Goal: Task Accomplishment & Management: Complete application form

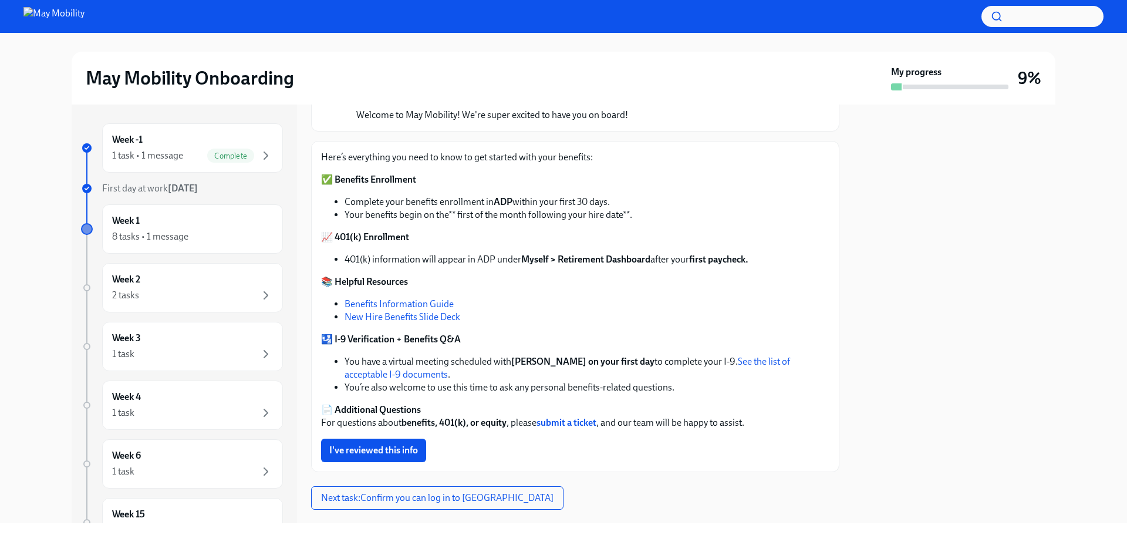
scroll to position [117, 0]
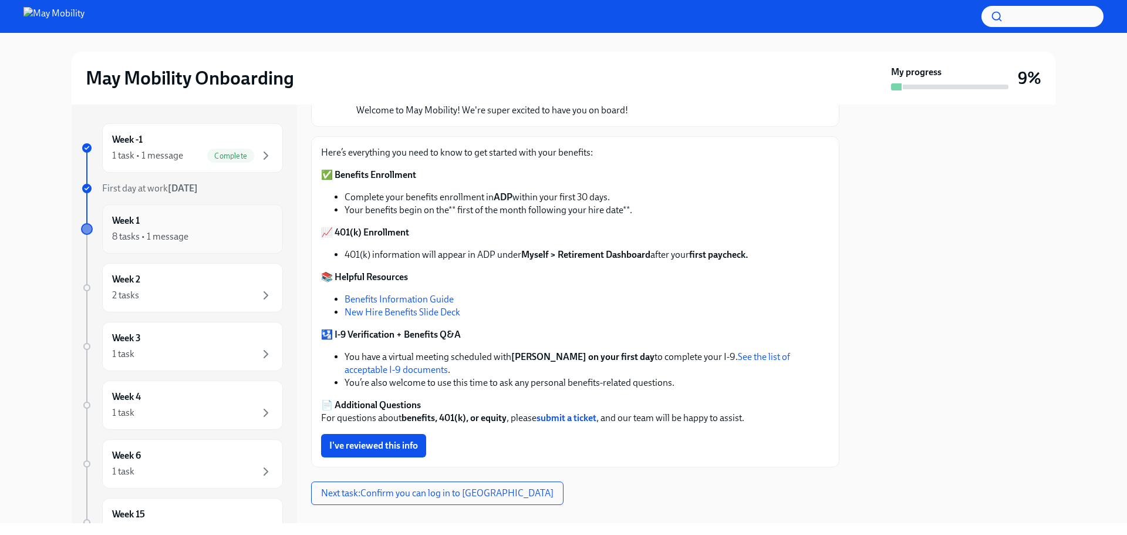
click at [171, 236] on div "8 tasks • 1 message" at bounding box center [150, 236] width 76 height 13
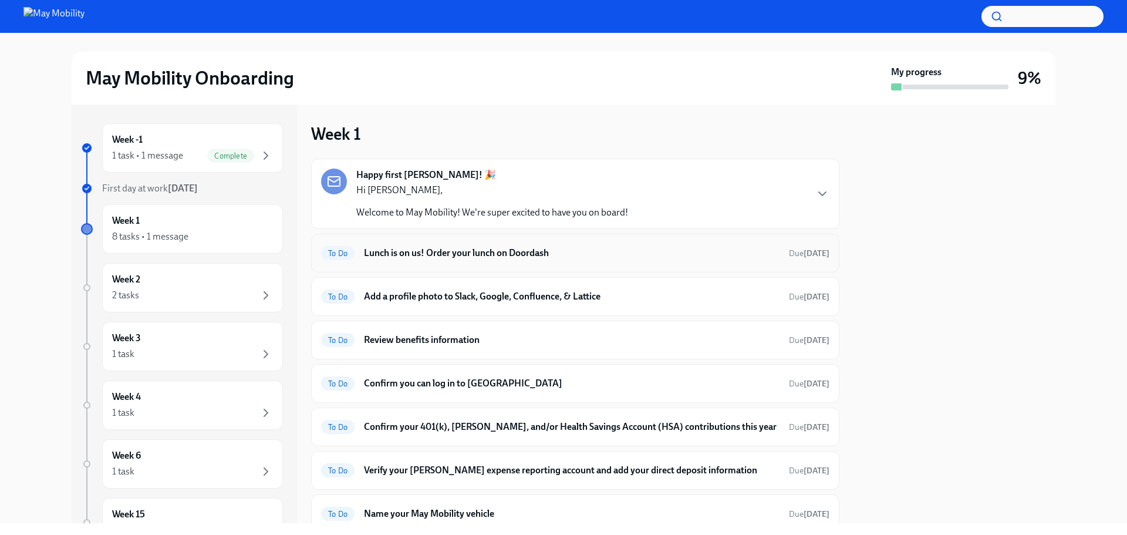
click at [508, 254] on h6 "Lunch is on us! Order your lunch on Doordash" at bounding box center [572, 253] width 416 height 13
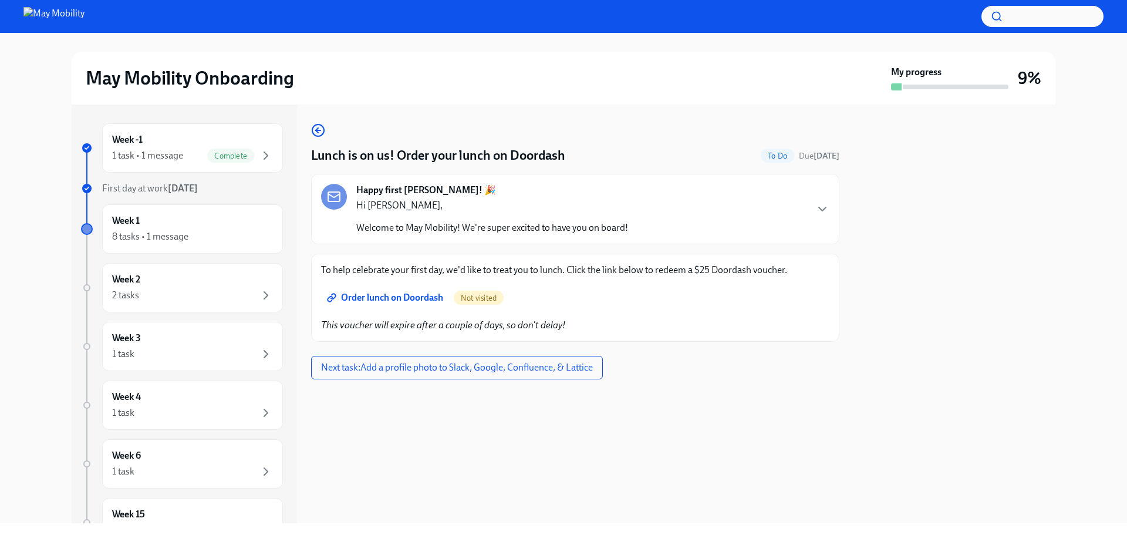
click at [393, 296] on span "Order lunch on Doordash" at bounding box center [386, 298] width 114 height 12
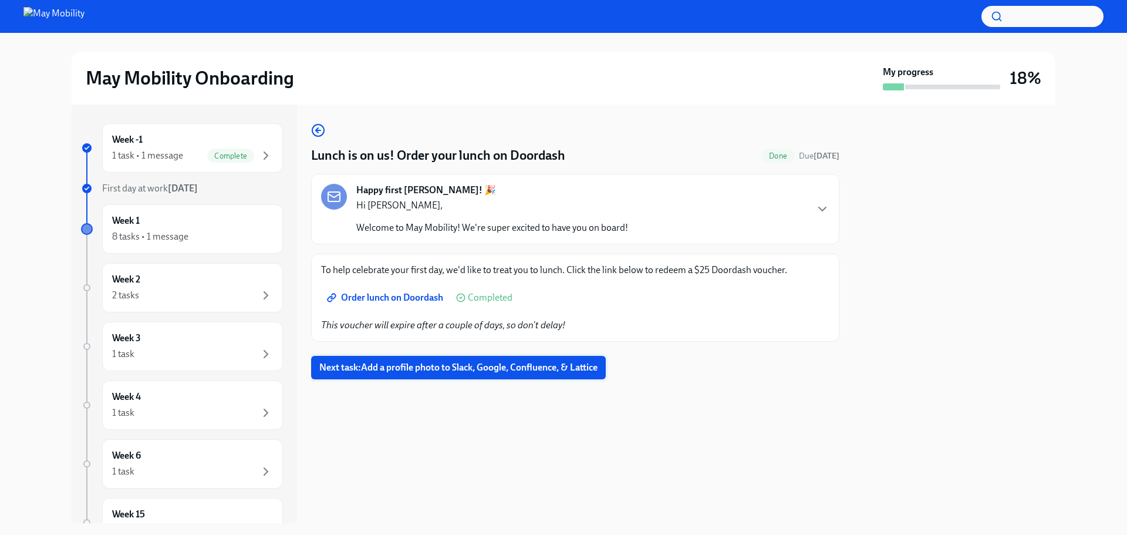
click at [525, 366] on span "Next task : Add a profile photo to Slack, Google, Confluence, & Lattice" at bounding box center [458, 368] width 278 height 12
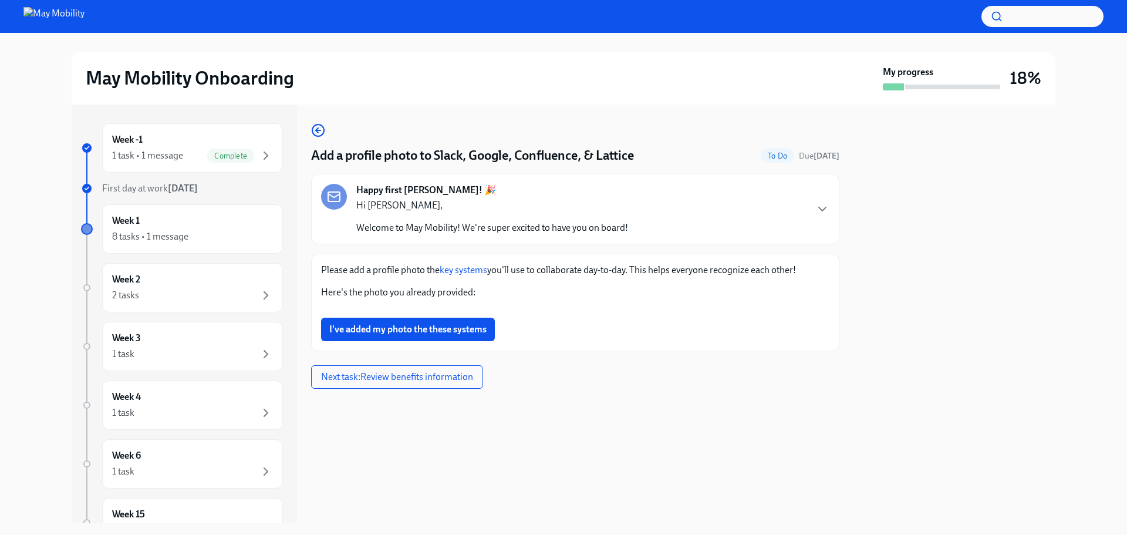
scroll to position [791, 0]
click at [443, 383] on span "Next task : Review benefits information" at bounding box center [397, 377] width 152 height 12
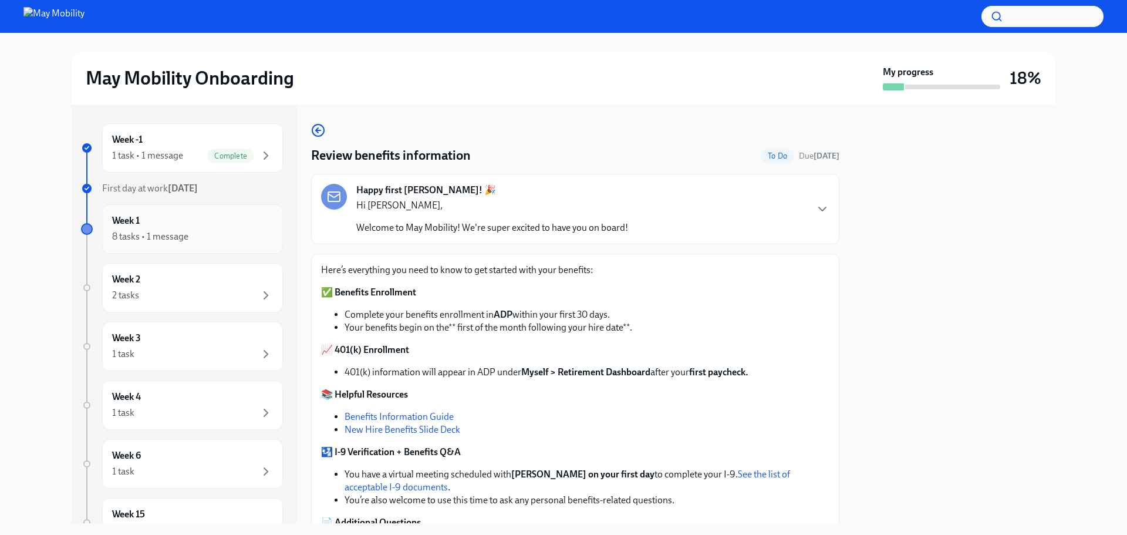
click at [176, 227] on div "Week 1 8 tasks • 1 message" at bounding box center [192, 228] width 161 height 29
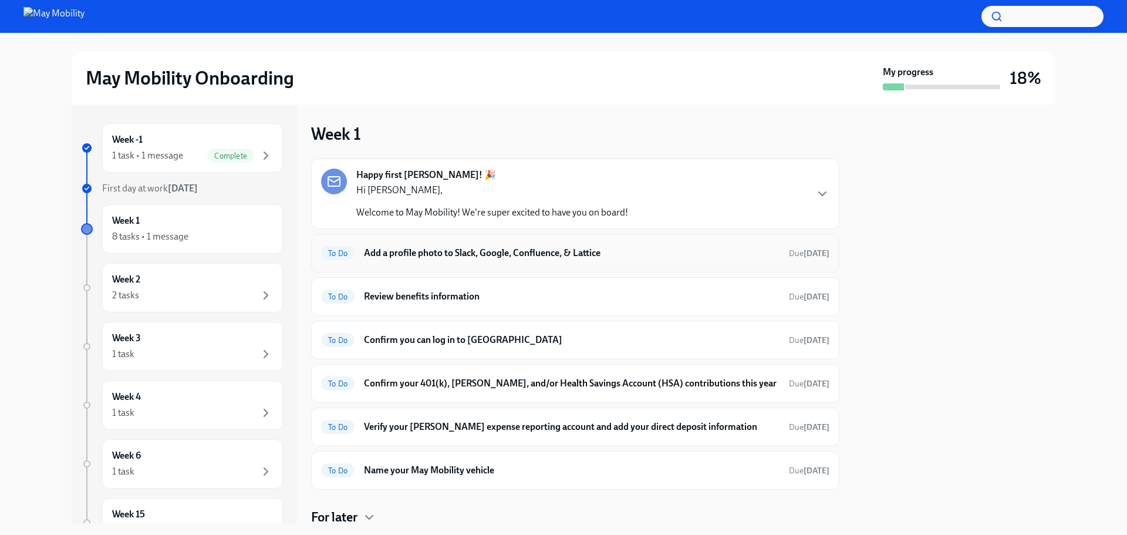
click at [509, 255] on h6 "Add a profile photo to Slack, Google, Confluence, & Lattice" at bounding box center [572, 253] width 416 height 13
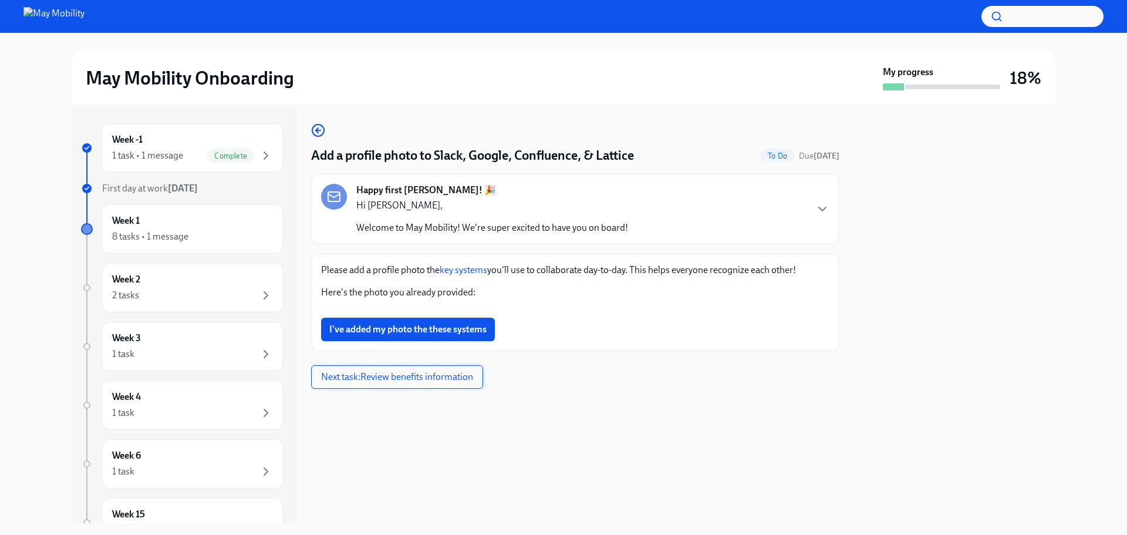
scroll to position [791, 0]
click at [429, 335] on span "I've added my photo the these systems" at bounding box center [407, 329] width 157 height 12
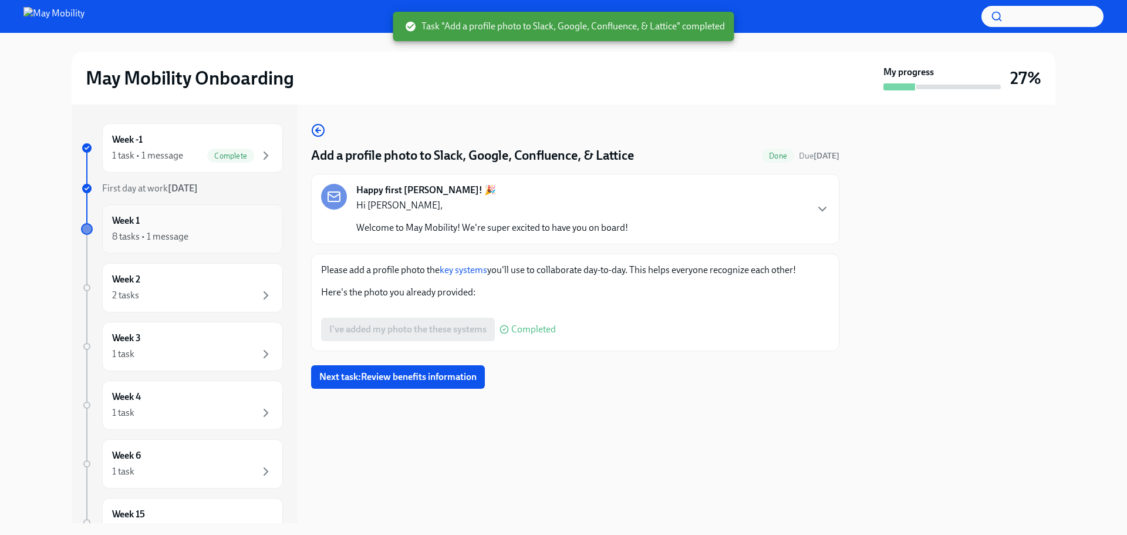
click at [168, 234] on div "8 tasks • 1 message" at bounding box center [150, 236] width 76 height 13
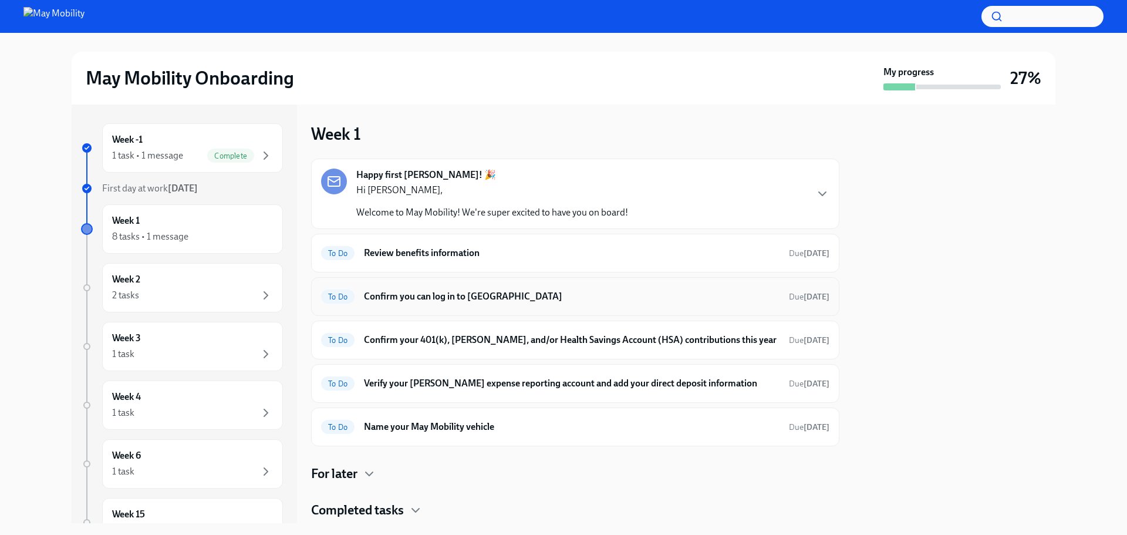
click at [393, 294] on h6 "Confirm you can log in to [GEOGRAPHIC_DATA]" at bounding box center [572, 296] width 416 height 13
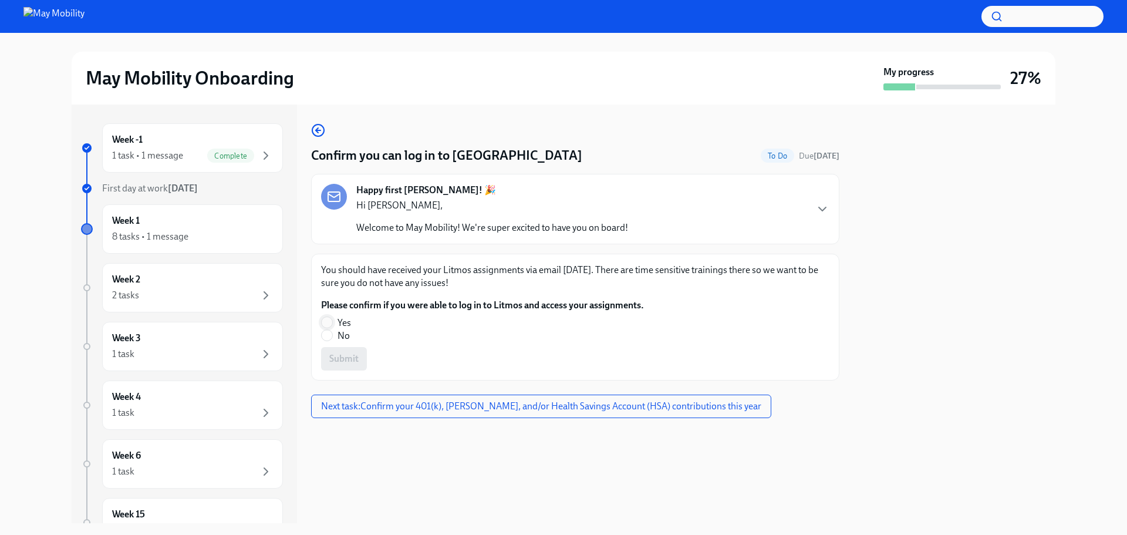
click at [325, 322] on input "Yes" at bounding box center [327, 322] width 11 height 11
radio input "true"
click at [352, 360] on span "Submit" at bounding box center [343, 359] width 29 height 12
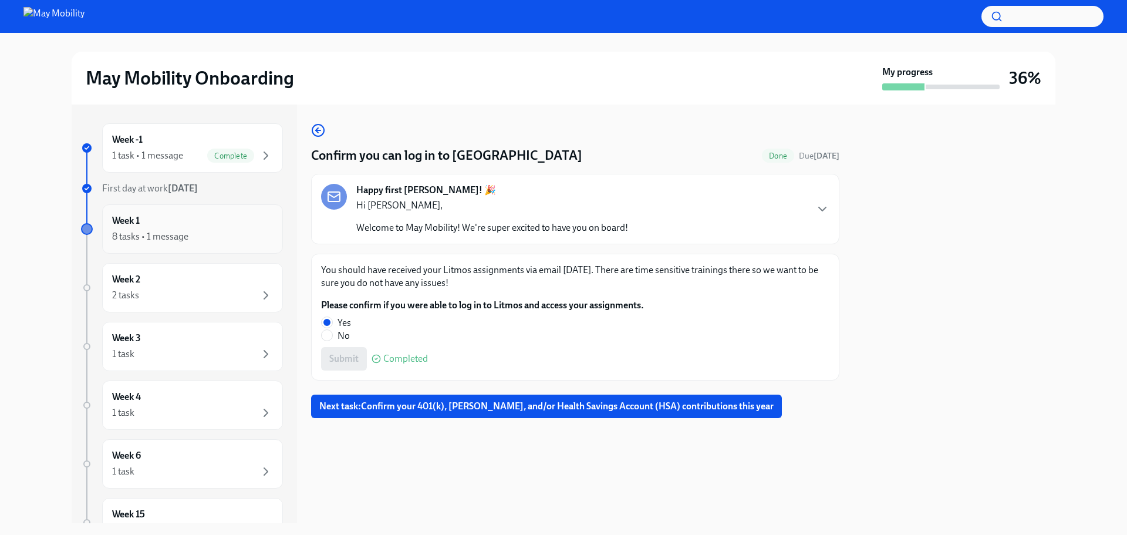
click at [153, 231] on div "8 tasks • 1 message" at bounding box center [150, 236] width 76 height 13
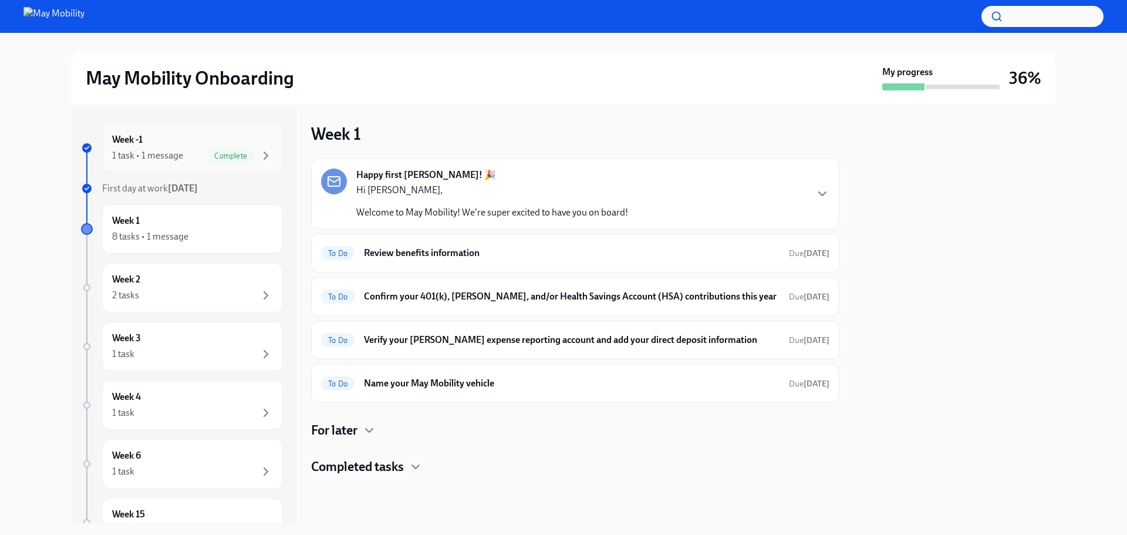
click at [153, 146] on div "Week -1 1 task • 1 message Complete" at bounding box center [192, 147] width 161 height 29
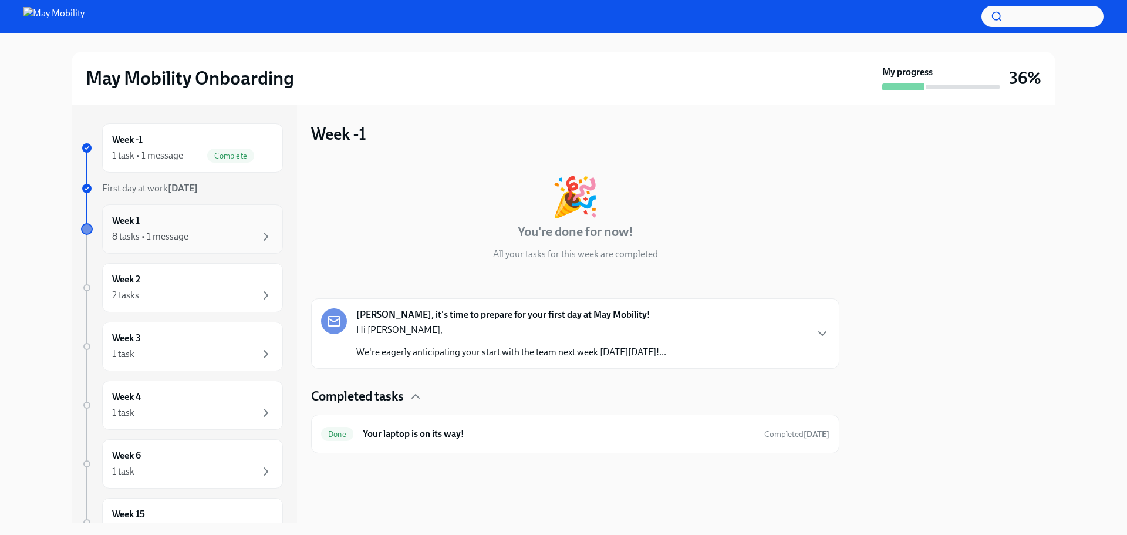
click at [210, 230] on div "8 tasks • 1 message" at bounding box center [192, 237] width 161 height 14
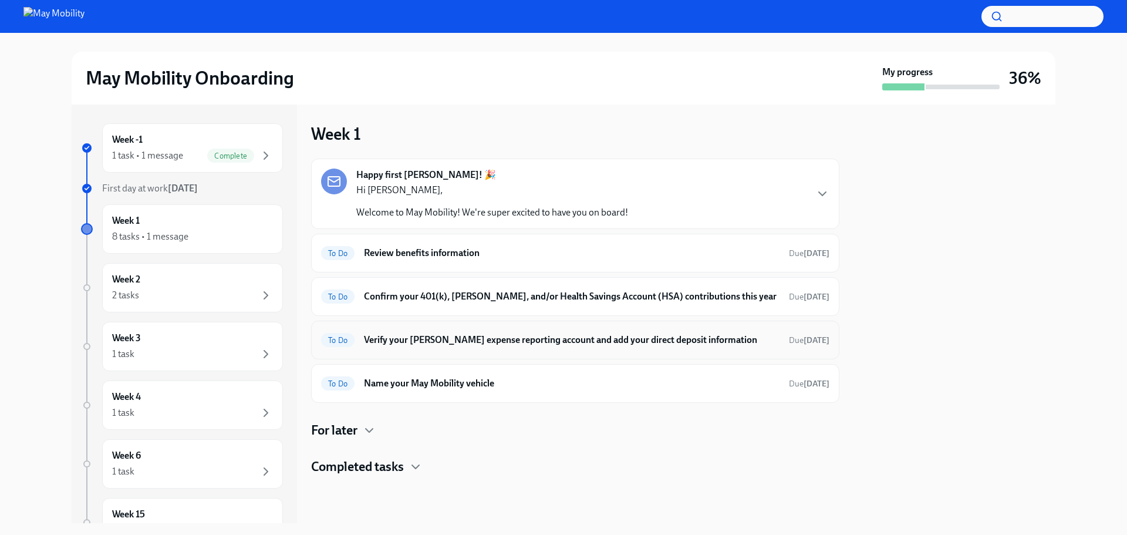
click at [483, 340] on h6 "Verify your [PERSON_NAME] expense reporting account and add your direct deposit…" at bounding box center [572, 339] width 416 height 13
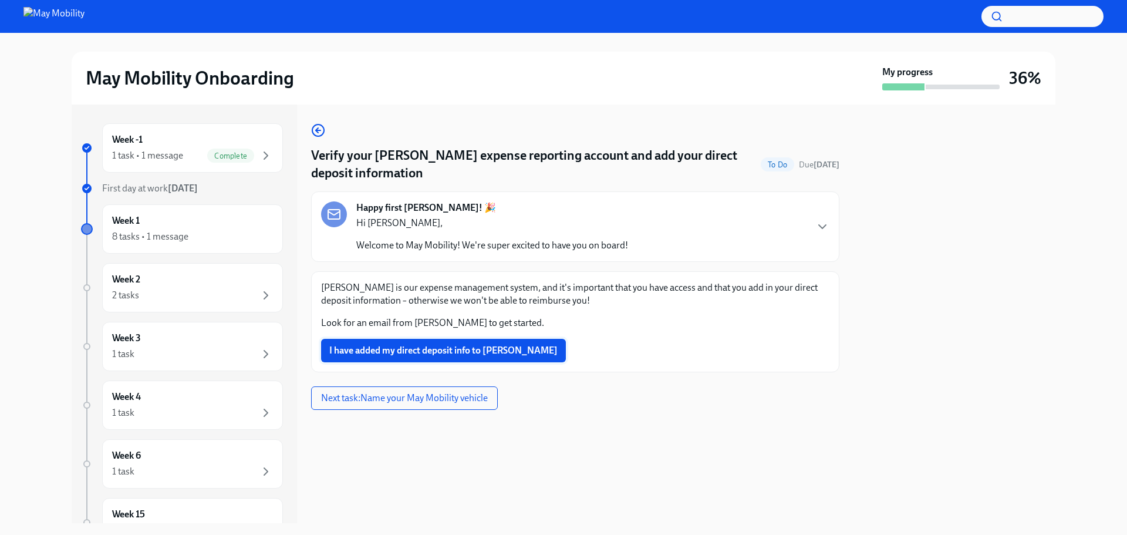
click at [445, 349] on span "I have added my direct deposit info to [PERSON_NAME]" at bounding box center [443, 351] width 228 height 12
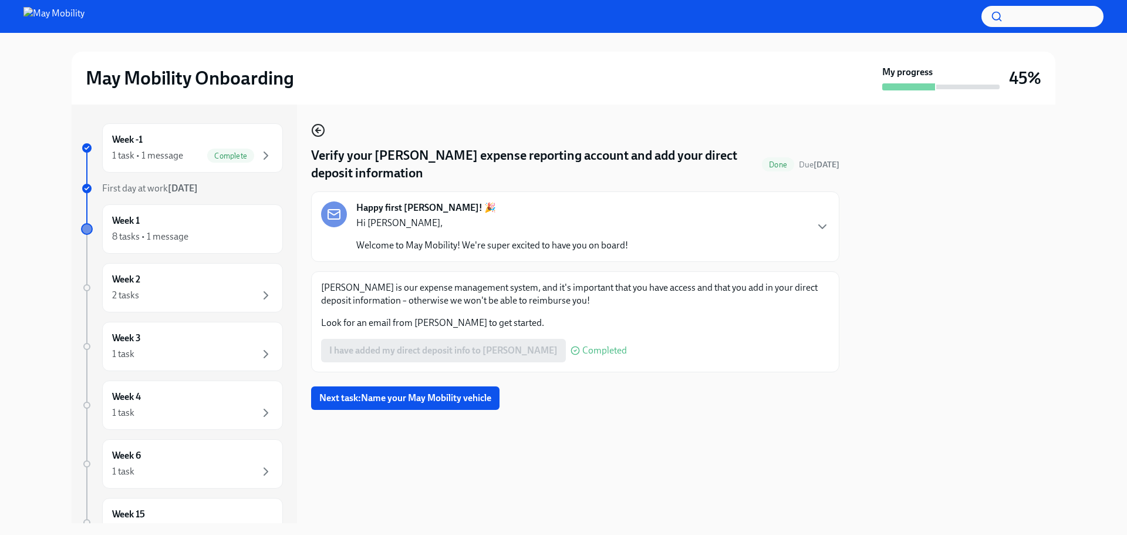
click at [319, 130] on icon "button" at bounding box center [318, 130] width 5 height 0
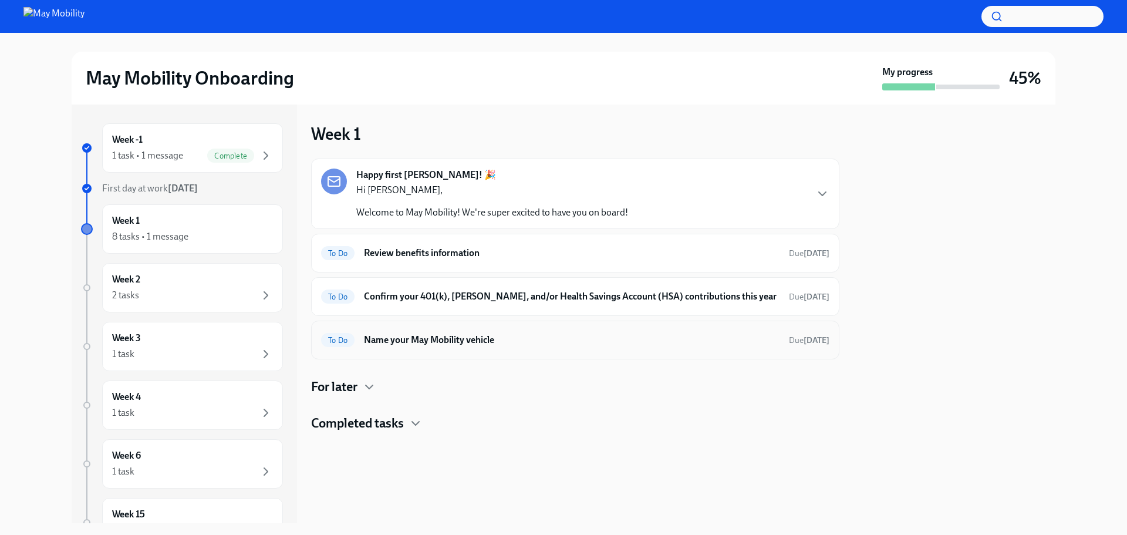
click at [450, 342] on h6 "Name your May Mobility vehicle" at bounding box center [572, 339] width 416 height 13
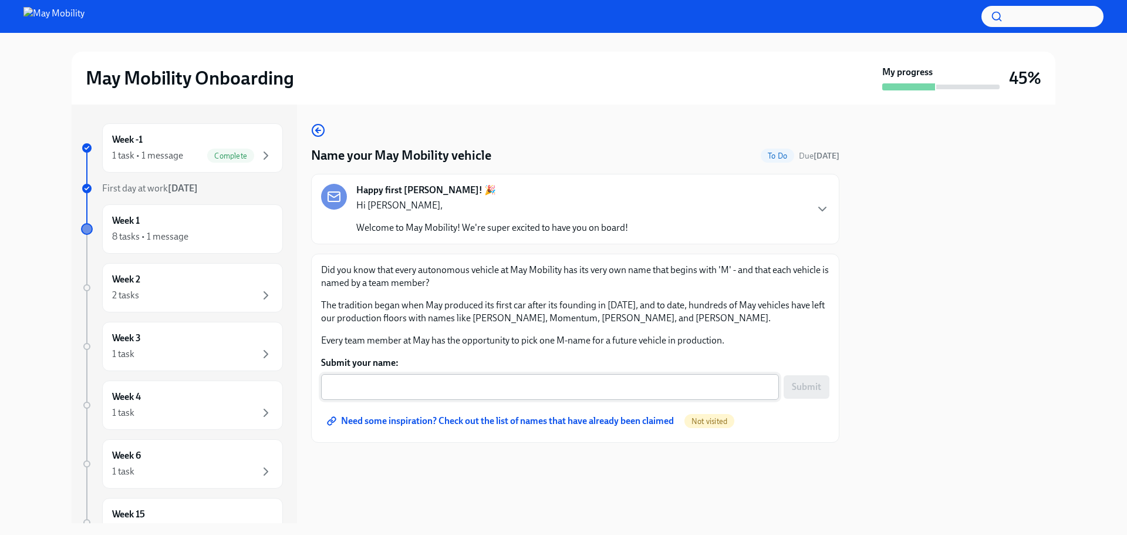
click at [477, 386] on textarea "Submit your name:" at bounding box center [550, 387] width 444 height 14
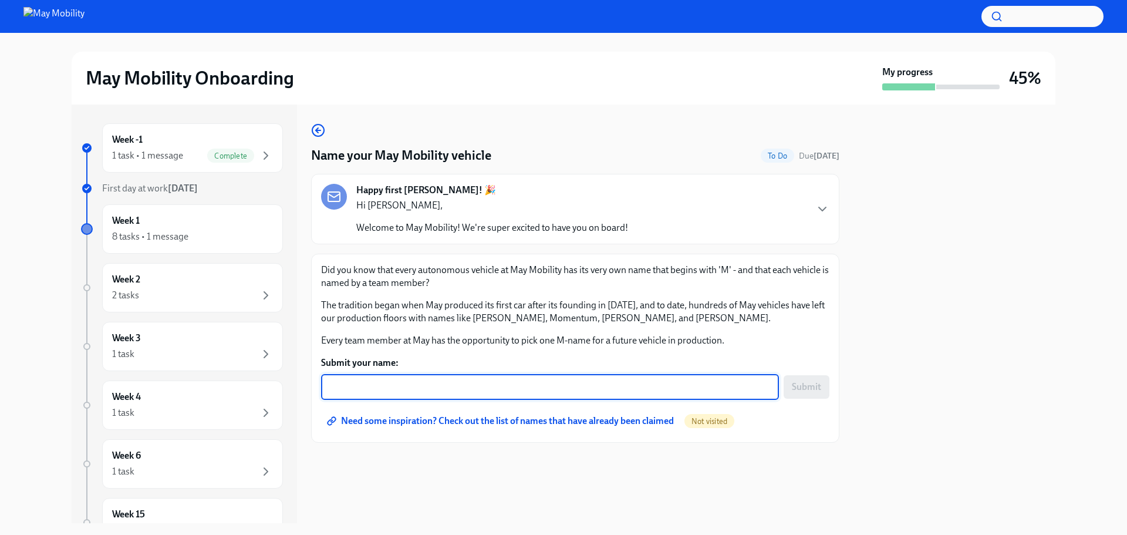
paste textarea "Mjölnir"
type textarea "Mjölnir"
click at [804, 386] on span "Submit" at bounding box center [806, 387] width 29 height 12
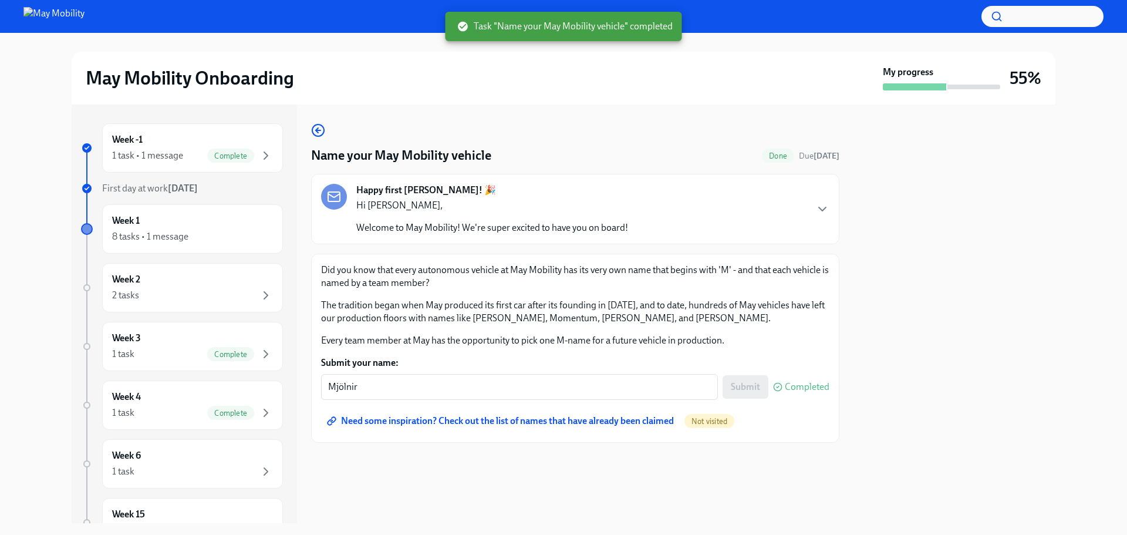
click at [585, 422] on span "Need some inspiration? Check out the list of names that have already been claim…" at bounding box center [501, 421] width 345 height 12
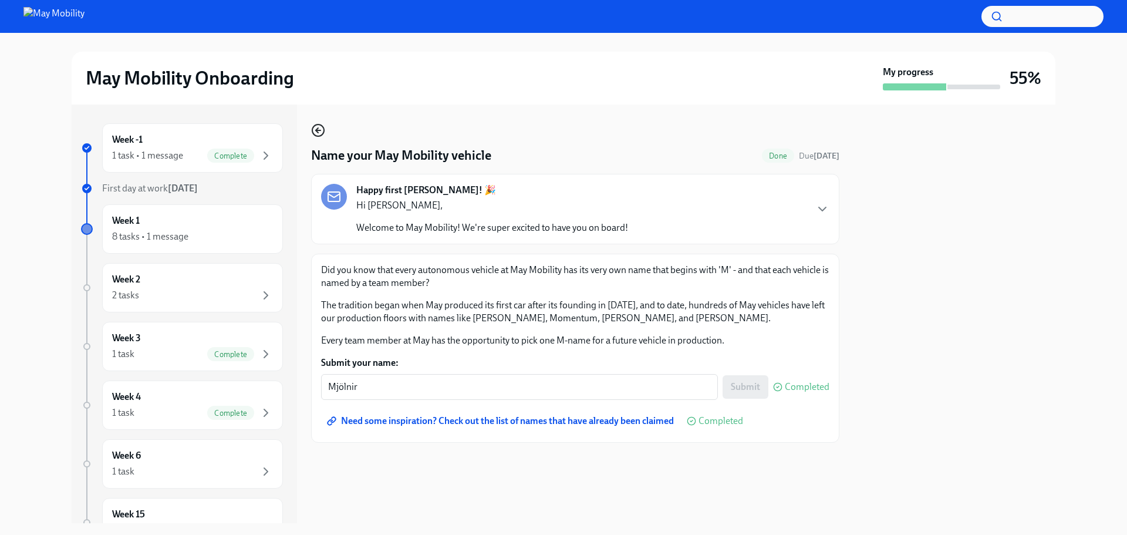
click at [316, 130] on icon "button" at bounding box center [317, 130] width 2 height 5
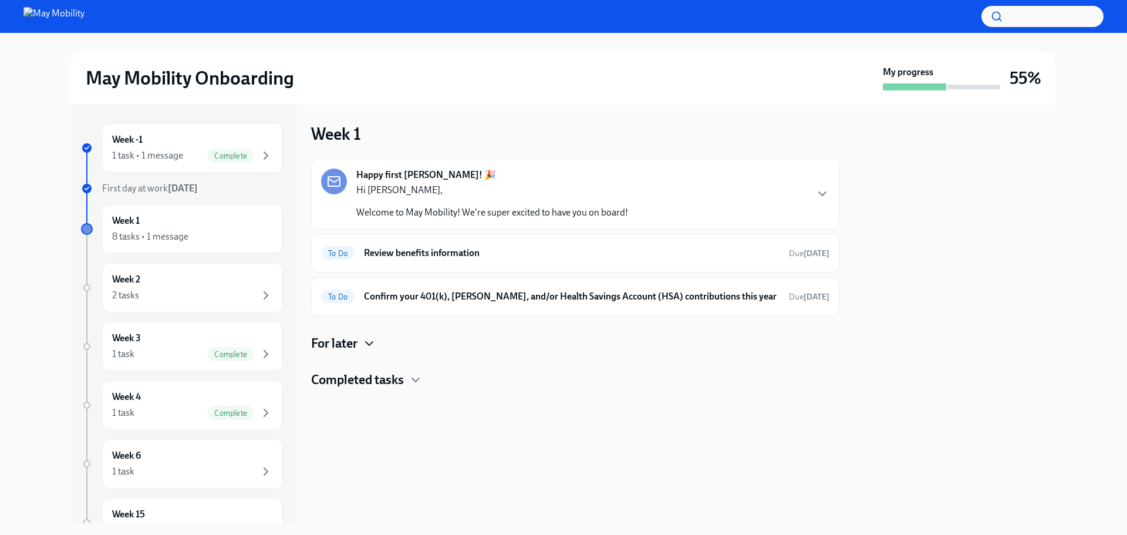
click at [372, 345] on icon "button" at bounding box center [369, 344] width 7 height 4
click at [423, 425] on icon "button" at bounding box center [416, 428] width 14 height 14
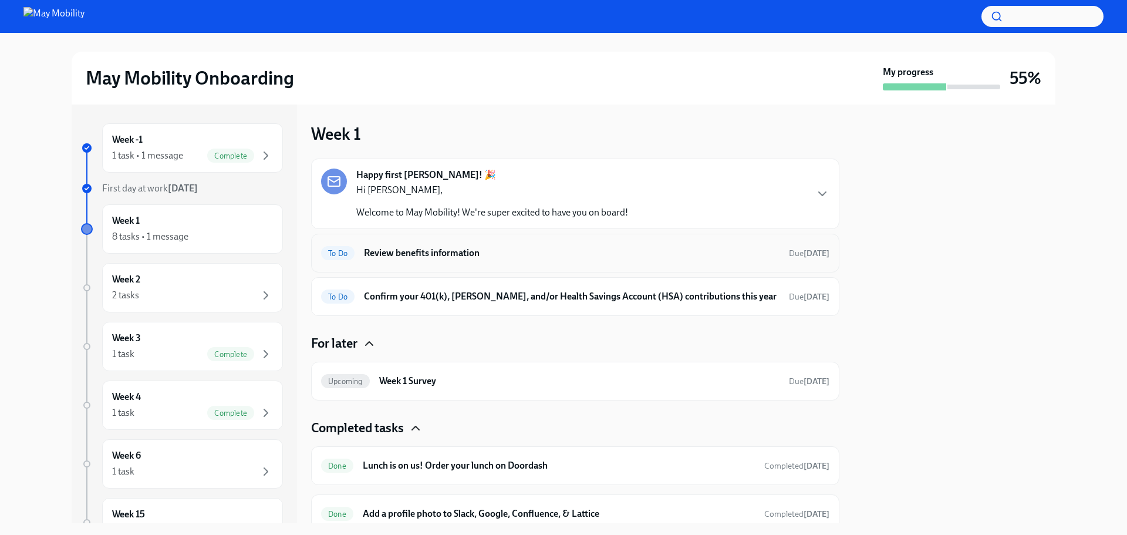
click at [453, 255] on h6 "Review benefits information" at bounding box center [572, 253] width 416 height 13
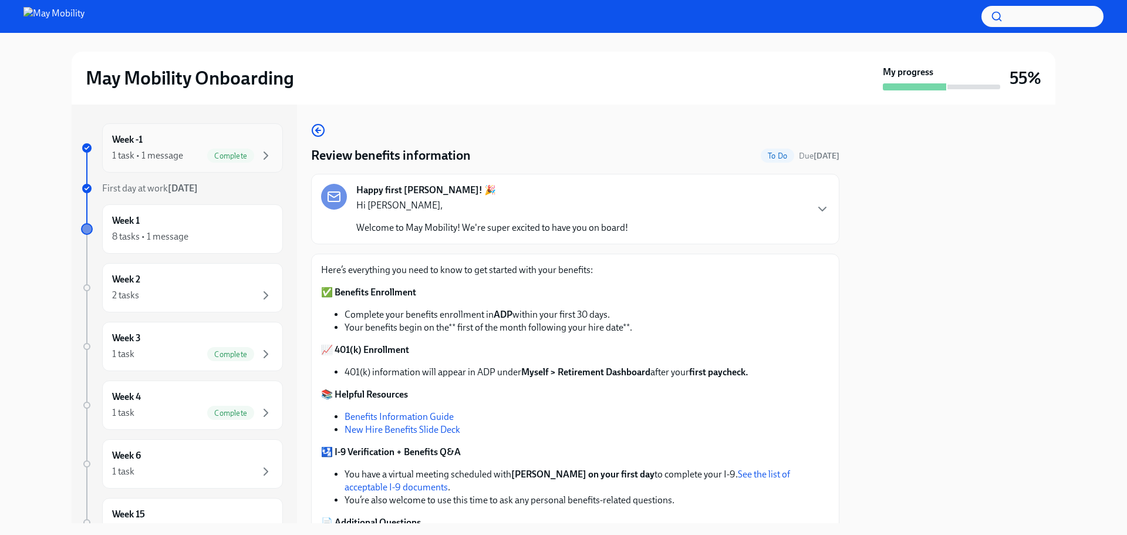
click at [224, 155] on span "Complete" at bounding box center [230, 155] width 47 height 9
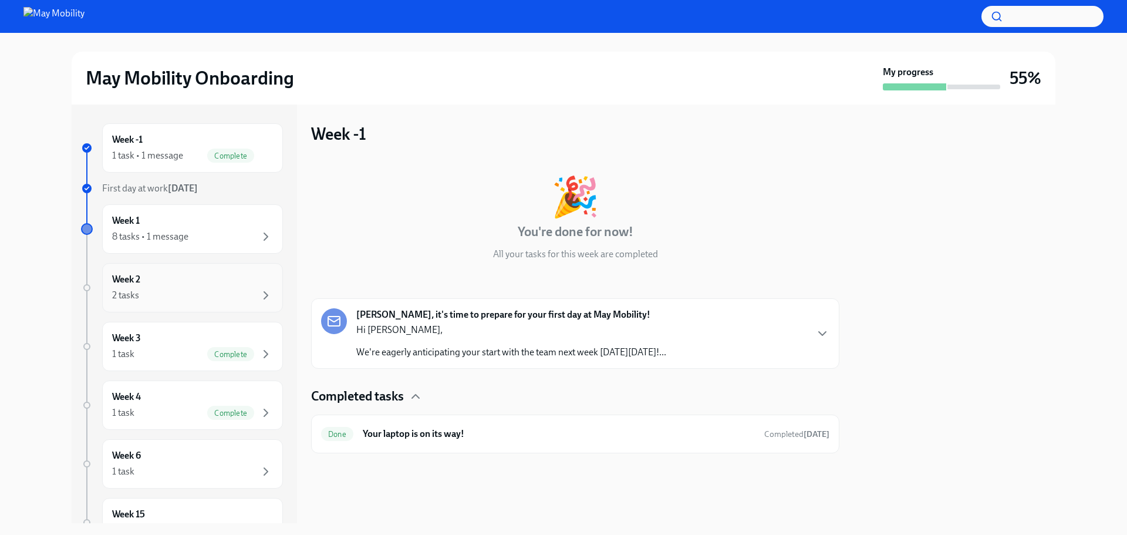
click at [208, 284] on div "Week 2 2 tasks" at bounding box center [192, 287] width 161 height 29
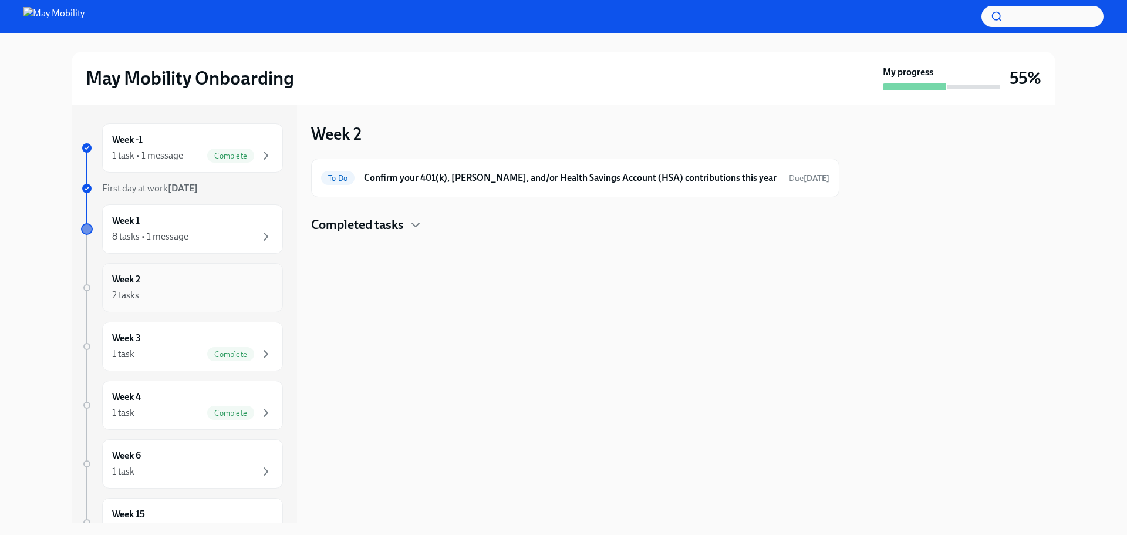
click at [168, 295] on div "2 tasks" at bounding box center [192, 295] width 161 height 14
click at [160, 451] on div "Week 6 1 task" at bounding box center [192, 463] width 161 height 29
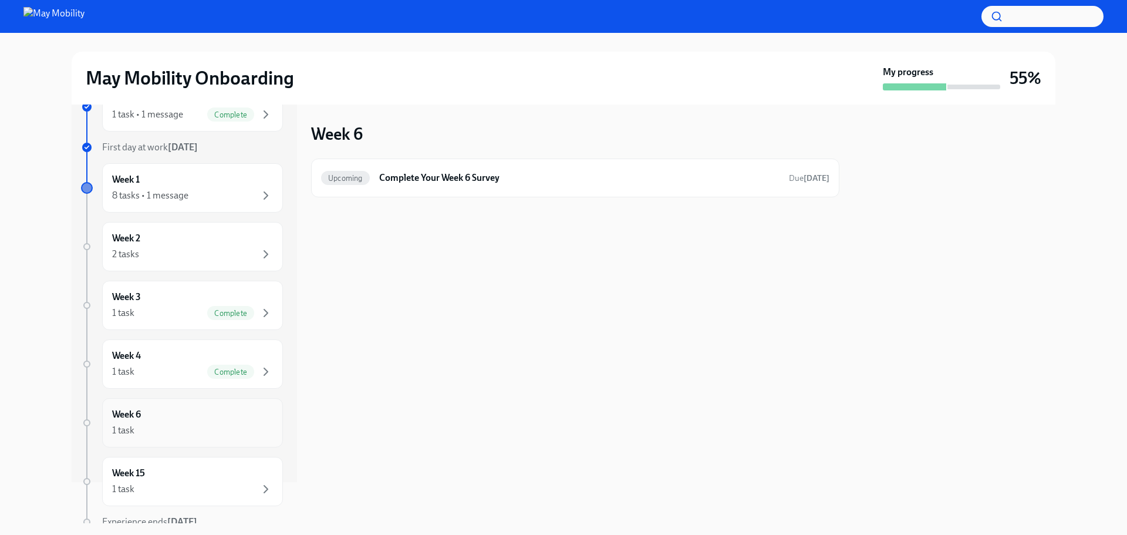
scroll to position [93, 0]
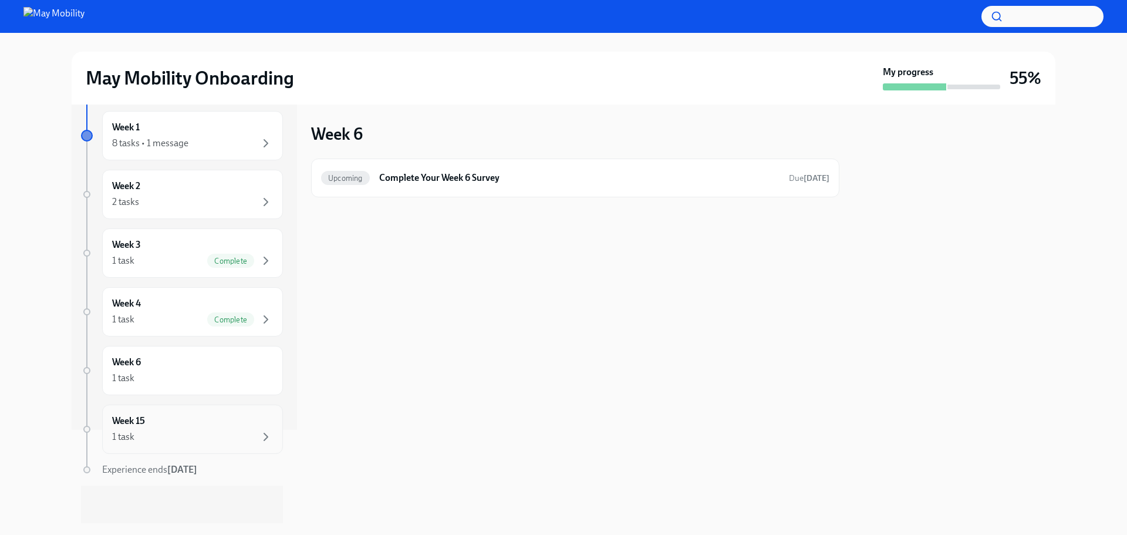
click at [157, 429] on div "Week 15 1 task" at bounding box center [192, 428] width 161 height 29
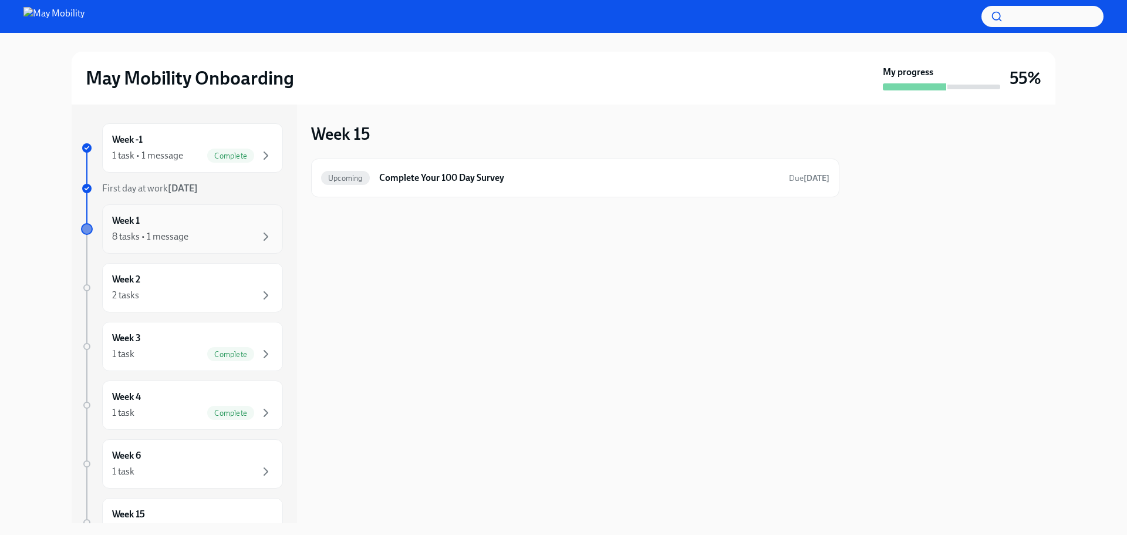
click at [163, 223] on div "Week 1 8 tasks • 1 message" at bounding box center [192, 228] width 161 height 29
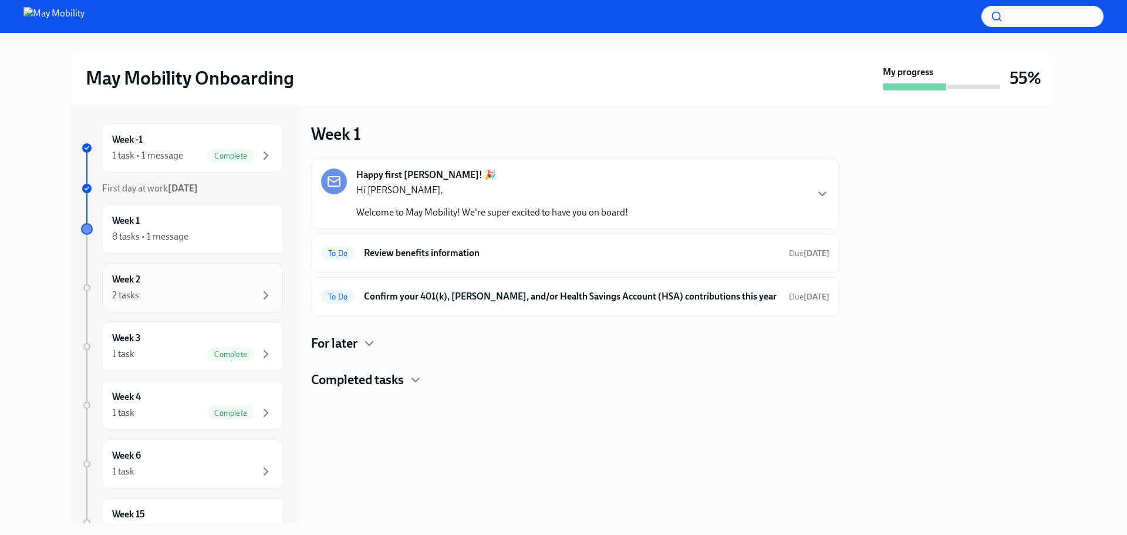
click at [191, 295] on div "2 tasks" at bounding box center [192, 295] width 161 height 14
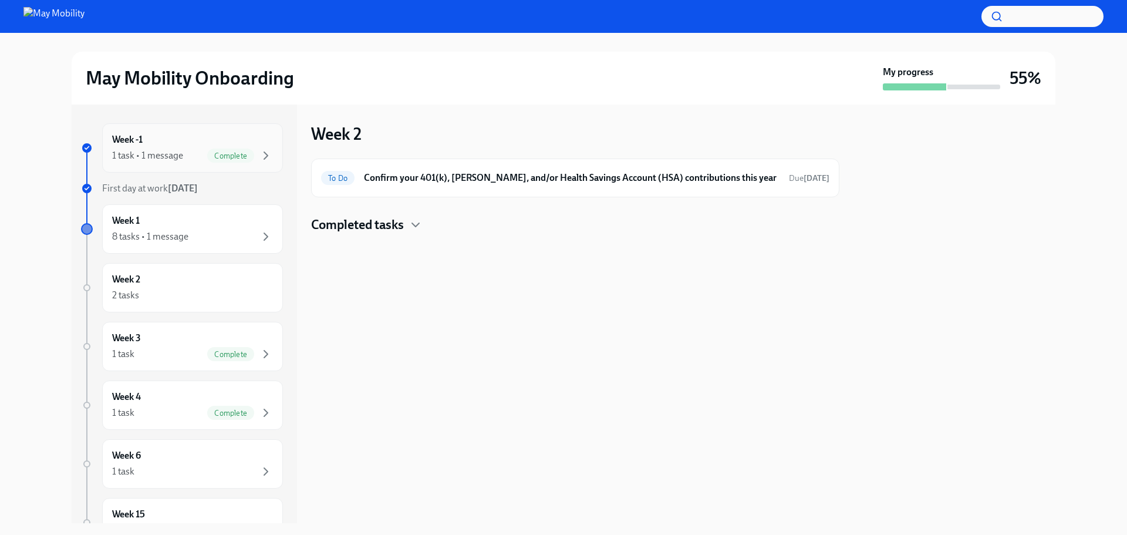
click at [224, 154] on span "Complete" at bounding box center [230, 155] width 47 height 9
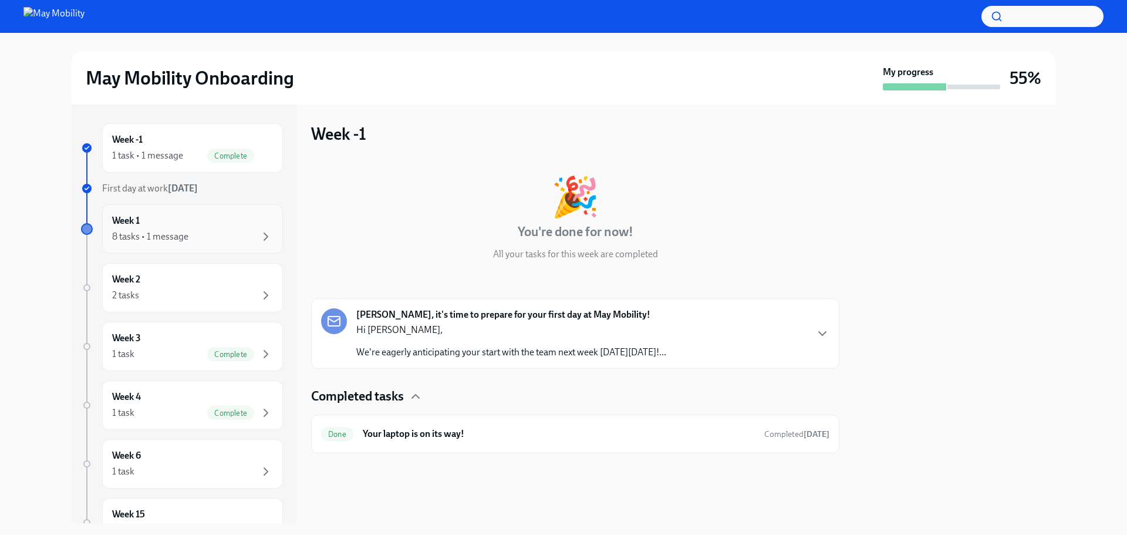
click at [170, 234] on div "8 tasks • 1 message" at bounding box center [150, 236] width 76 height 13
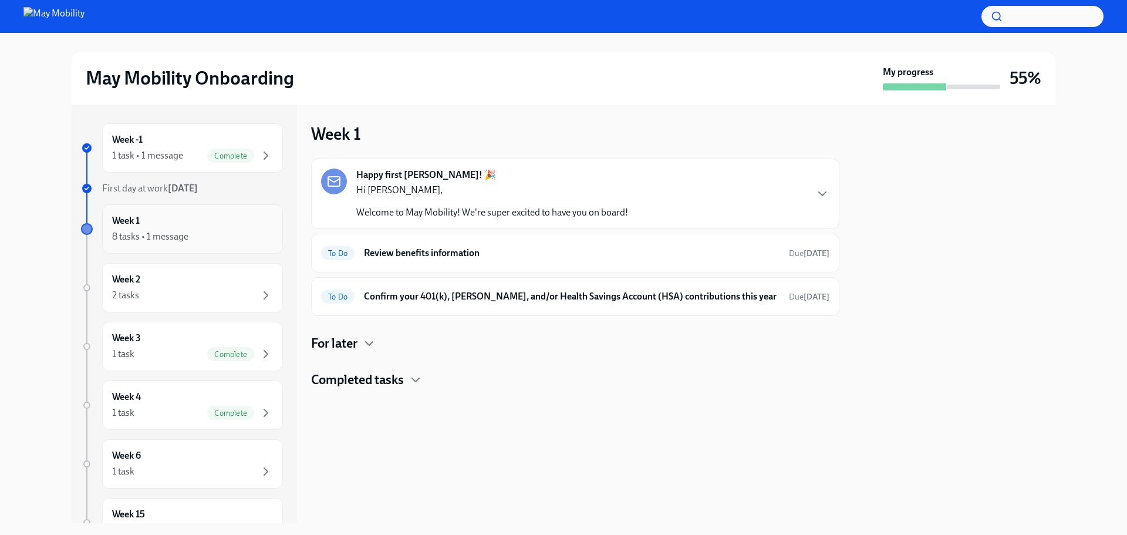
click at [161, 233] on div "8 tasks • 1 message" at bounding box center [150, 236] width 76 height 13
click at [412, 385] on icon "button" at bounding box center [416, 380] width 14 height 14
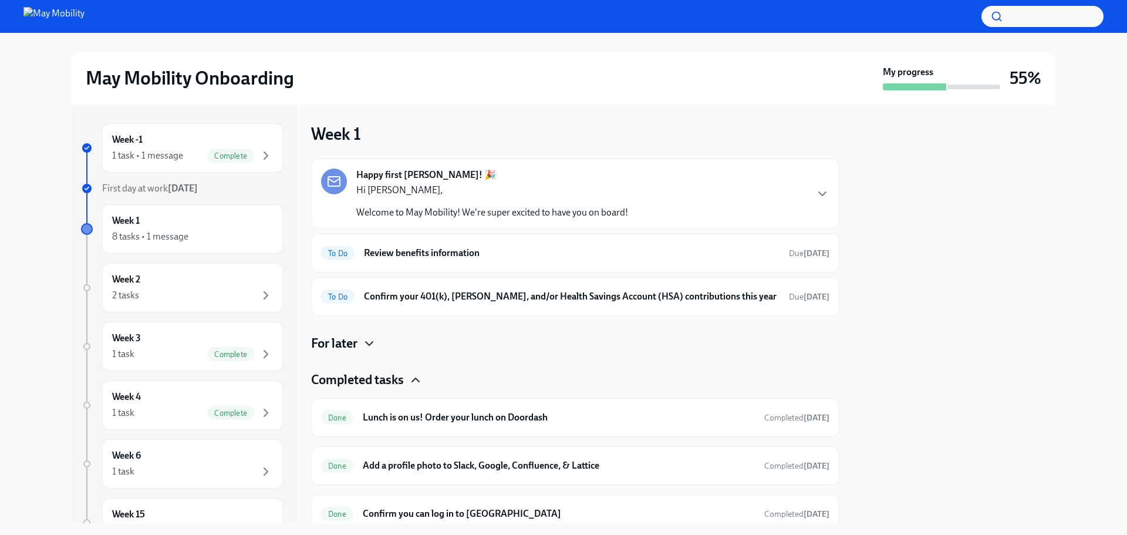
click at [365, 342] on icon "button" at bounding box center [369, 343] width 14 height 14
